Goal: Browse casually: Explore the website without a specific task or goal

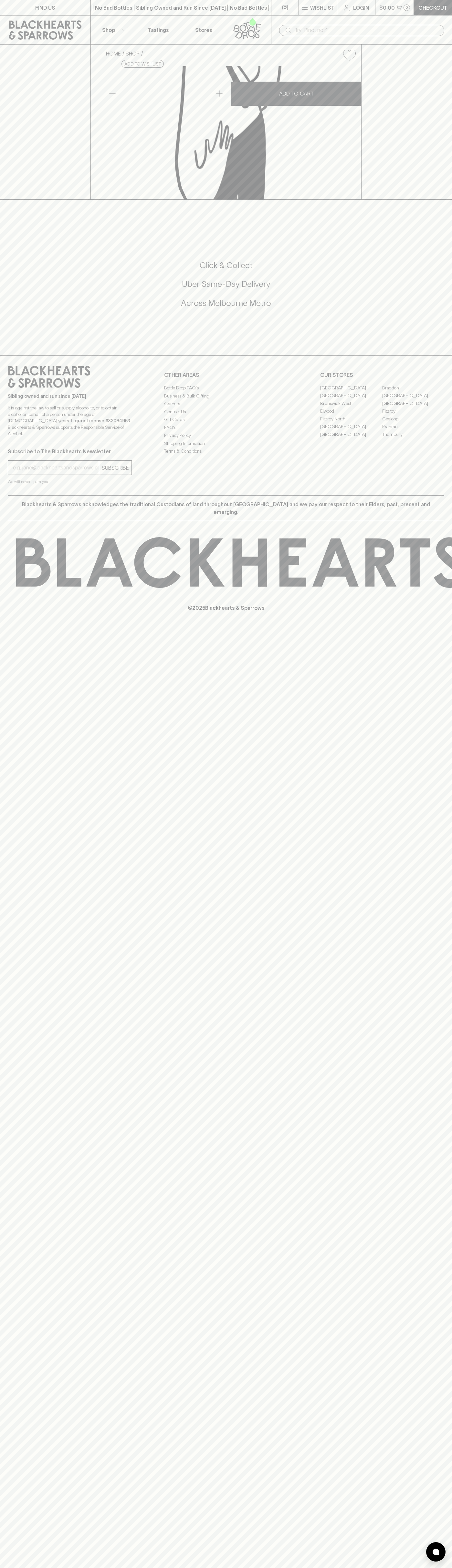
click at [110, 19] on button "Shop" at bounding box center [113, 29] width 45 height 29
click at [425, 947] on div at bounding box center [226, 784] width 452 height 1568
click at [390, 1567] on html "FIND US | No Bad Bottles | Sibling Owned and Run Since 2006 | No Bad Bottles | …" at bounding box center [226, 784] width 452 height 1568
click at [23, 1304] on div "Reds White Pink / Orange Bubbles Beer Spirits Non Alcoholic Snacks Gifts Gift C…" at bounding box center [226, 784] width 452 height 1568
